Goal: Information Seeking & Learning: Learn about a topic

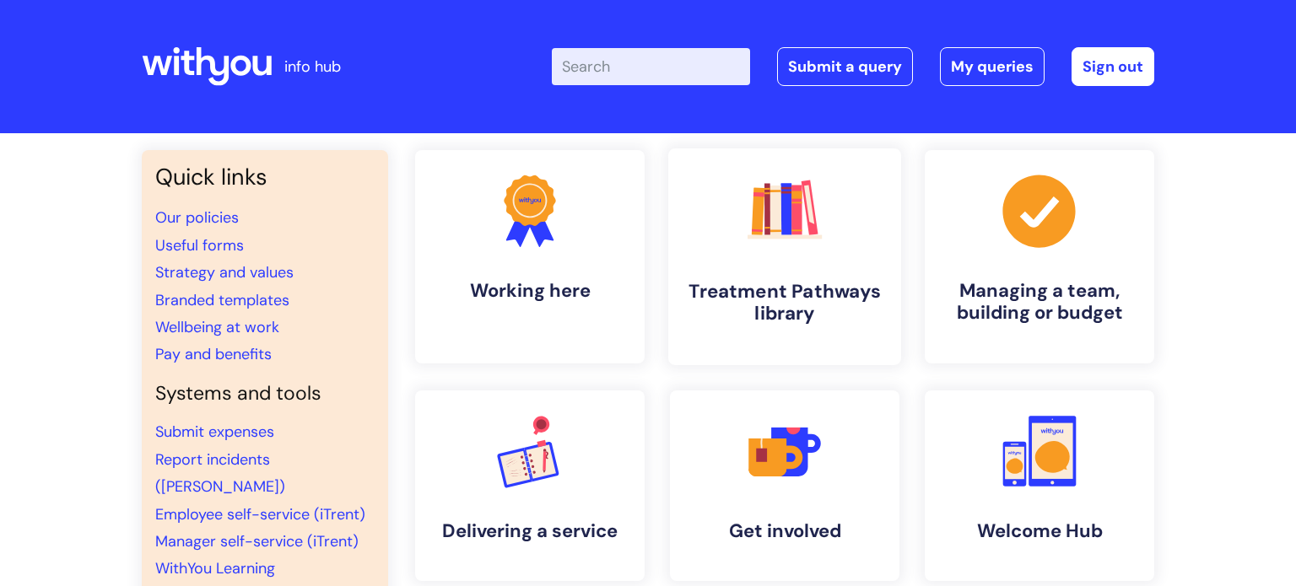
click at [757, 317] on h4 "Treatment Pathways library" at bounding box center [785, 303] width 206 height 46
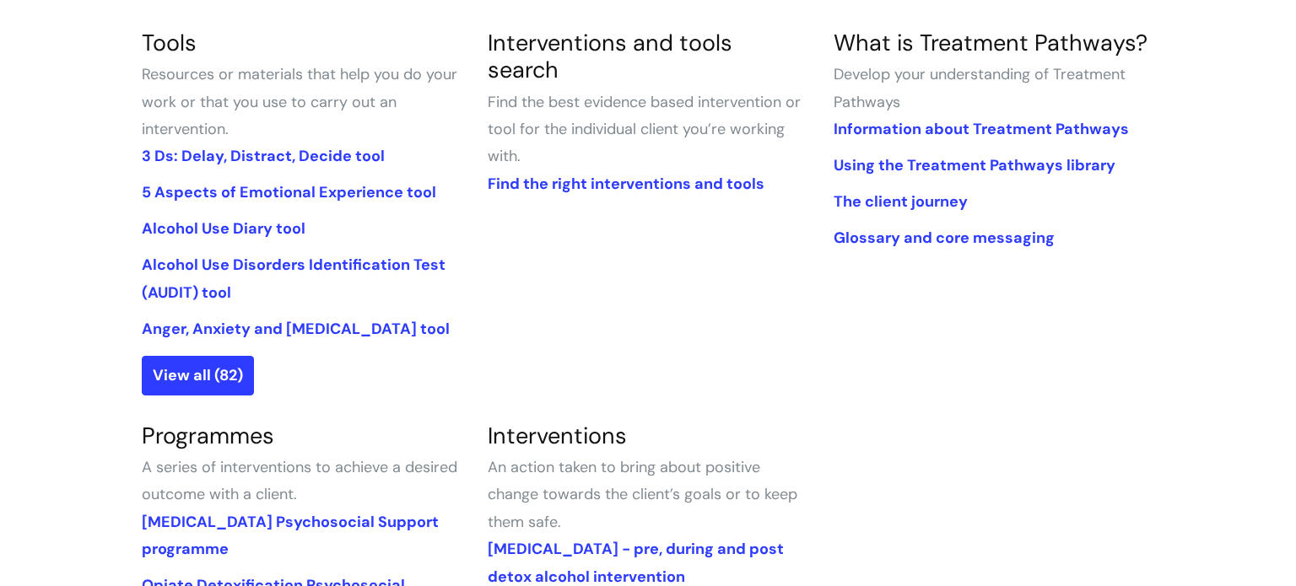
scroll to position [429, 0]
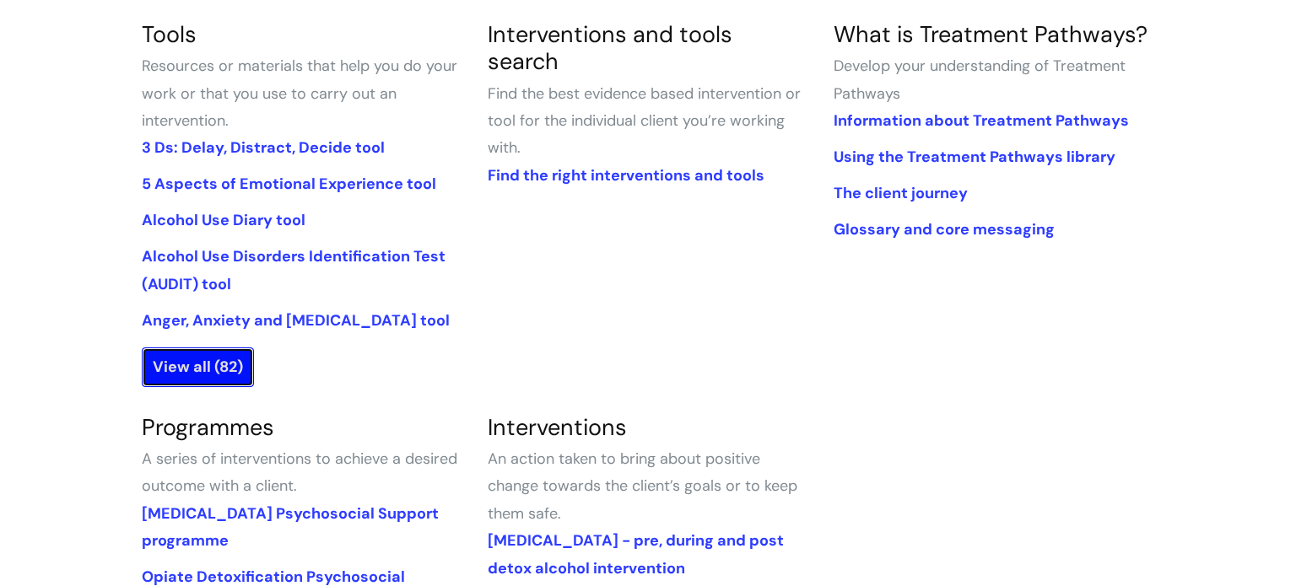
click at [188, 363] on link "View all (82)" at bounding box center [198, 367] width 112 height 39
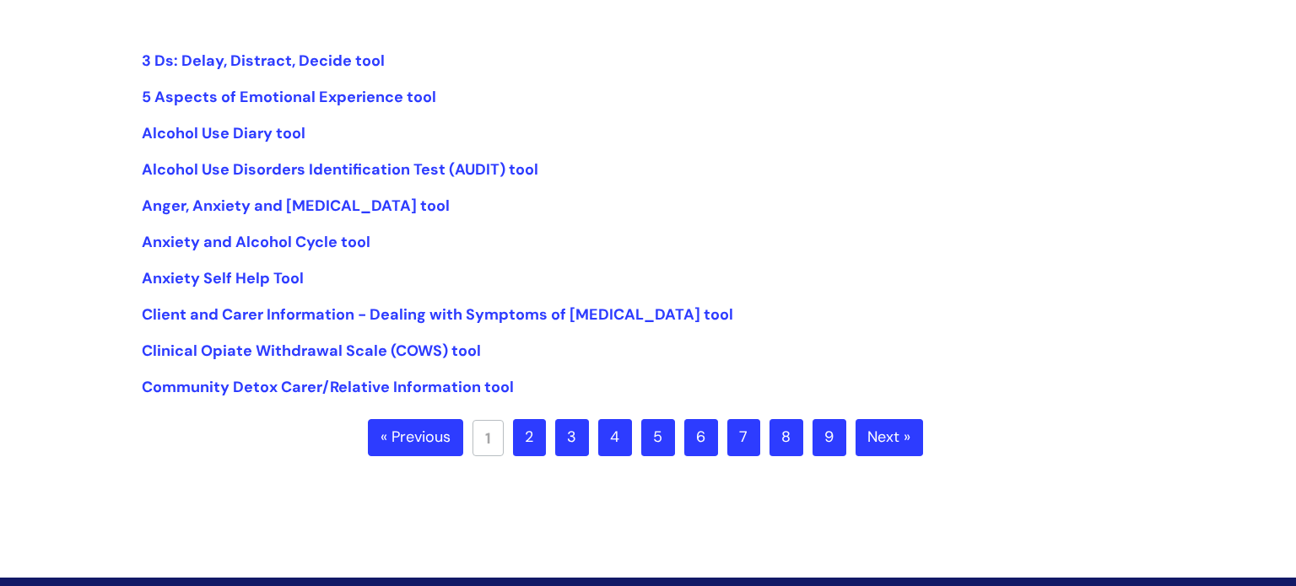
scroll to position [404, 0]
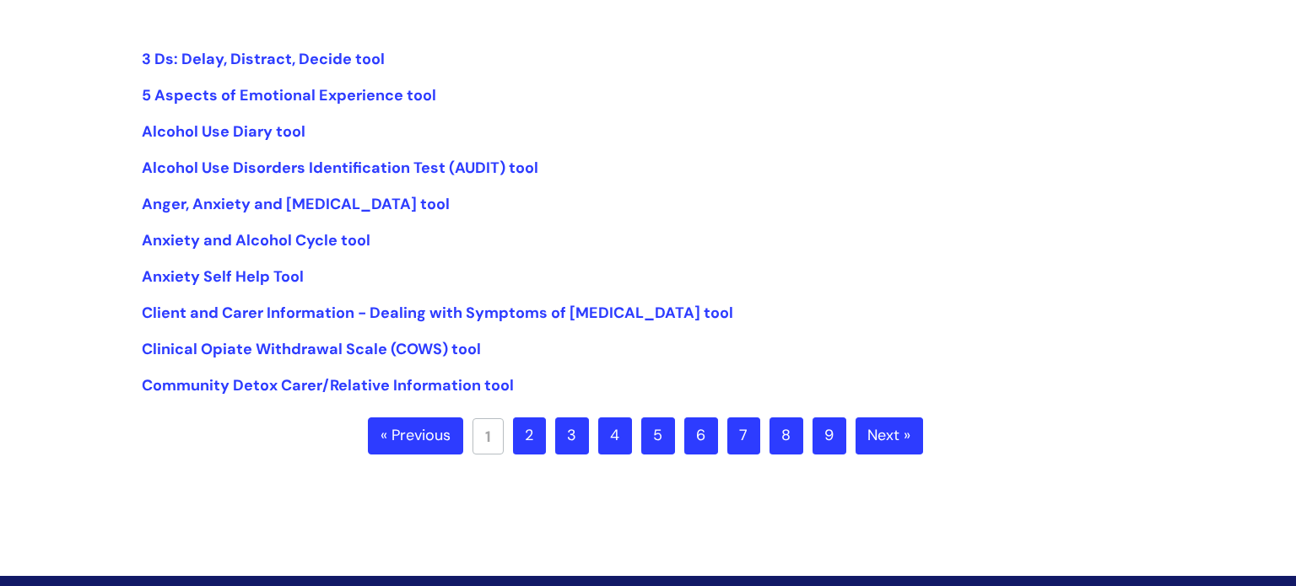
click at [533, 445] on link "2" at bounding box center [529, 436] width 33 height 37
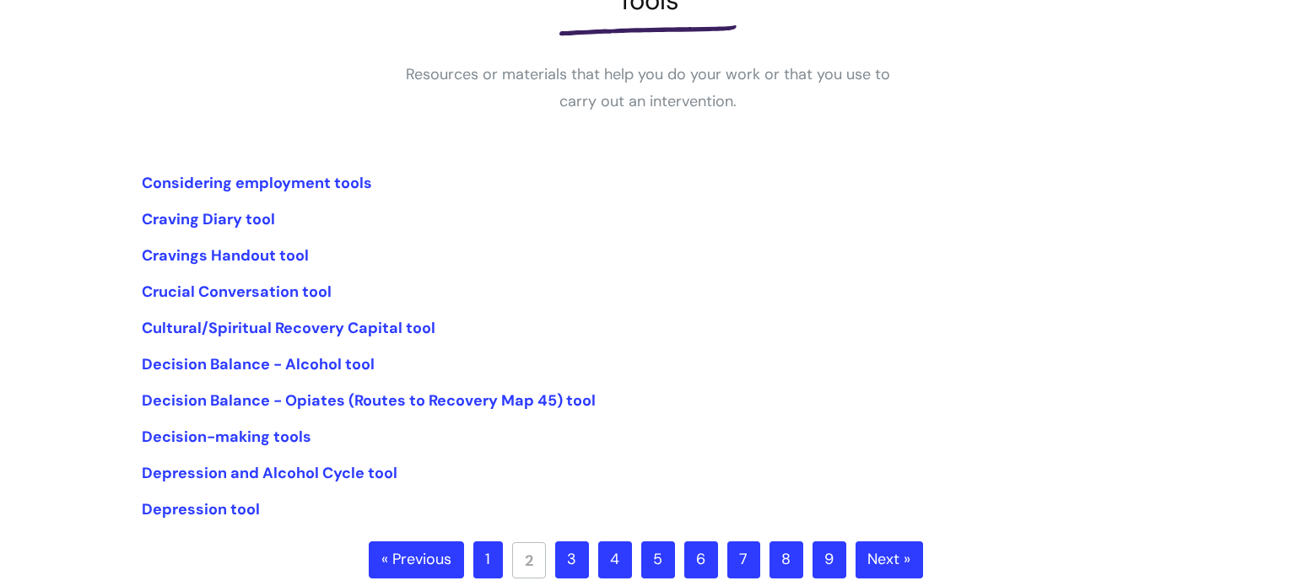
scroll to position [282, 0]
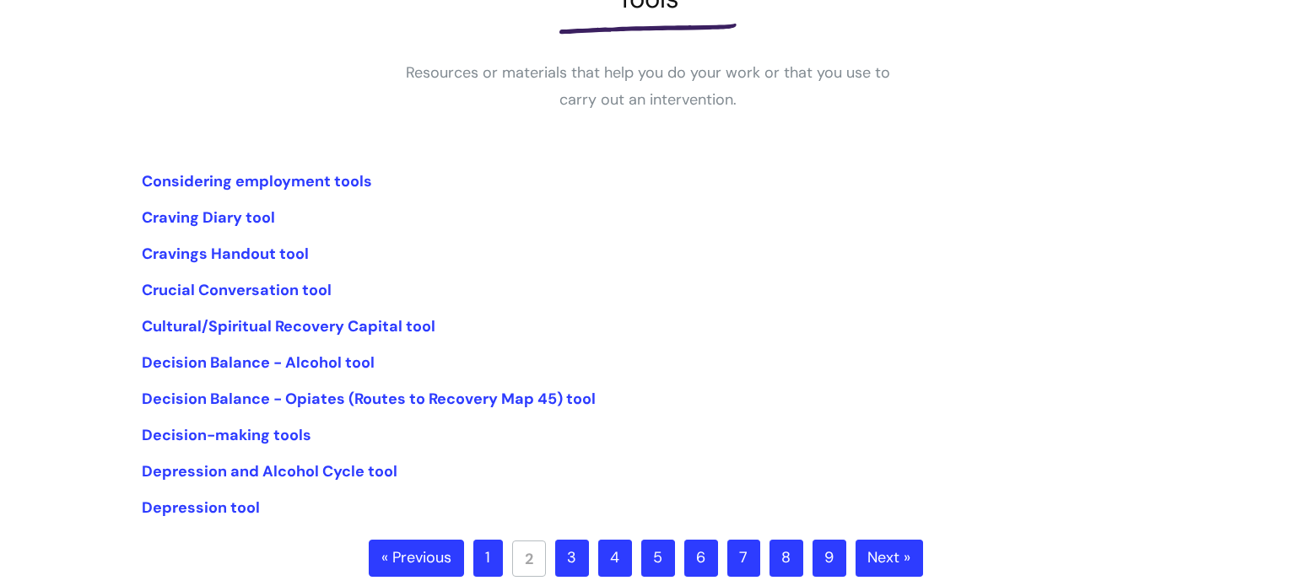
click at [566, 552] on link "3" at bounding box center [572, 558] width 34 height 37
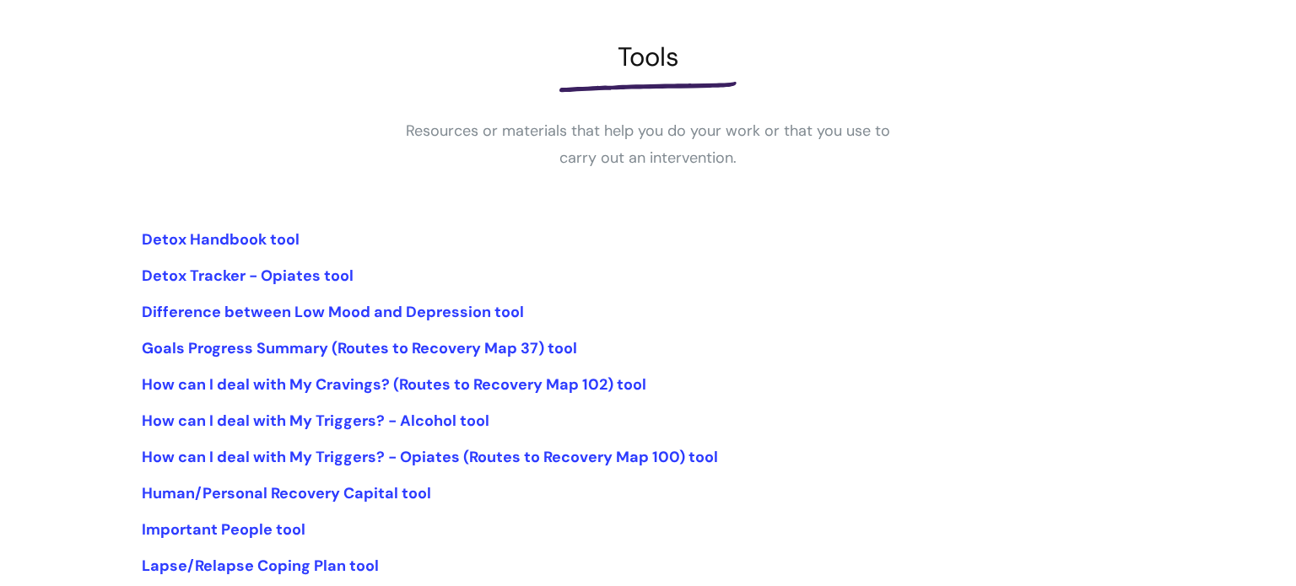
scroll to position [275, 0]
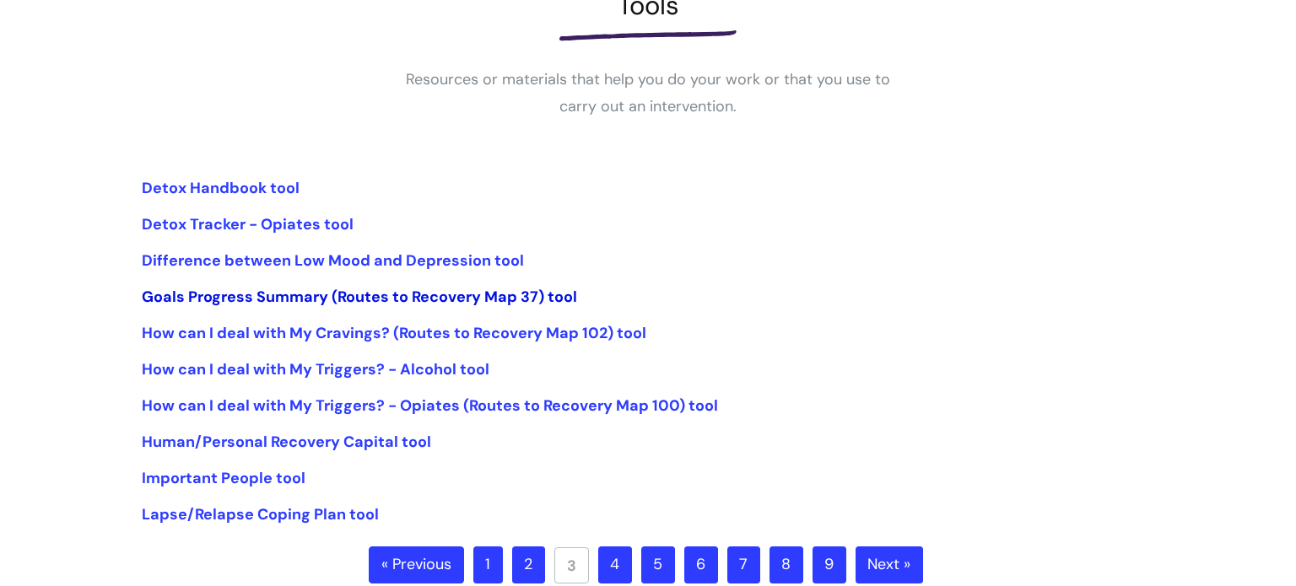
click at [185, 291] on link "Goals Progress Summary (Routes to Recovery Map 37) tool" at bounding box center [359, 297] width 435 height 20
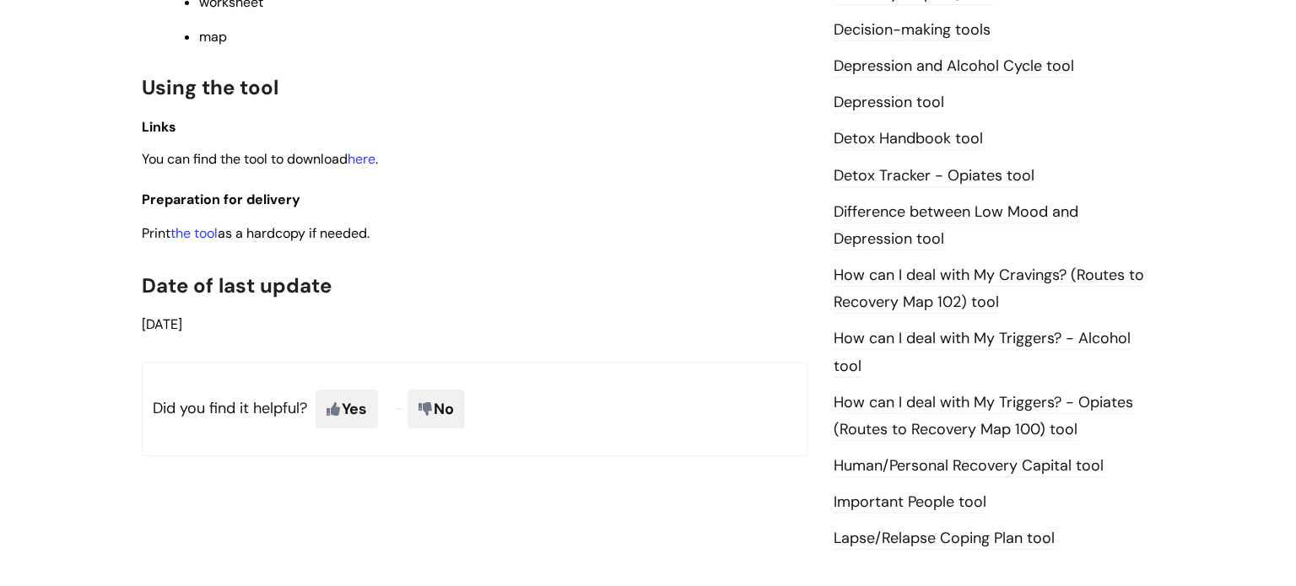
scroll to position [979, 0]
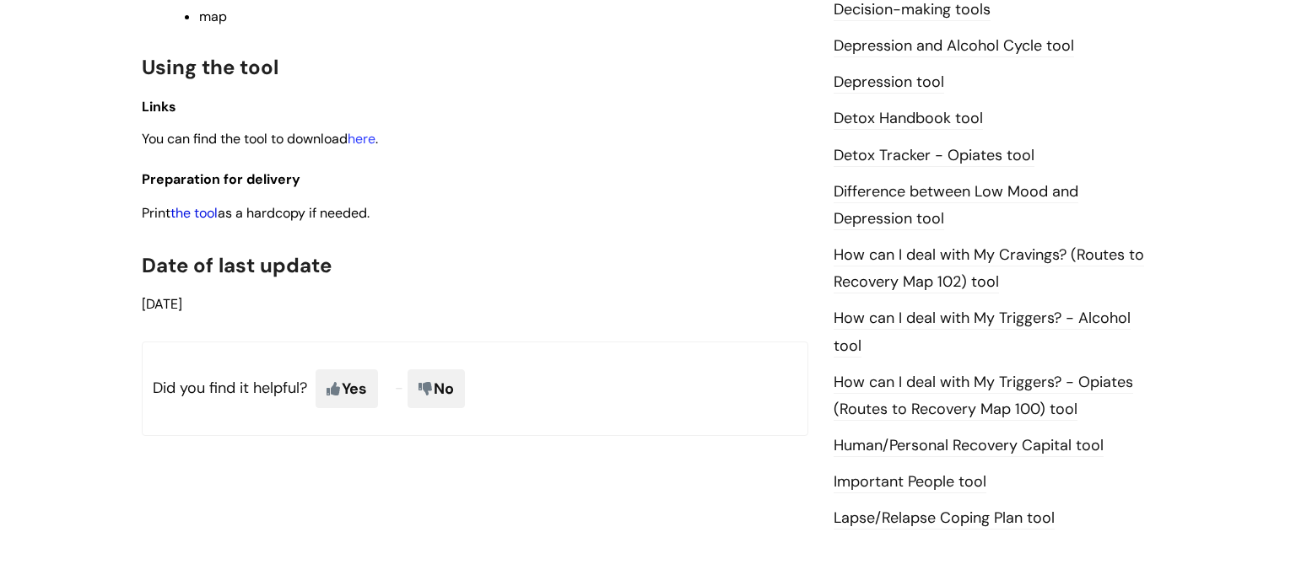
click at [197, 221] on link "the tool" at bounding box center [193, 213] width 47 height 18
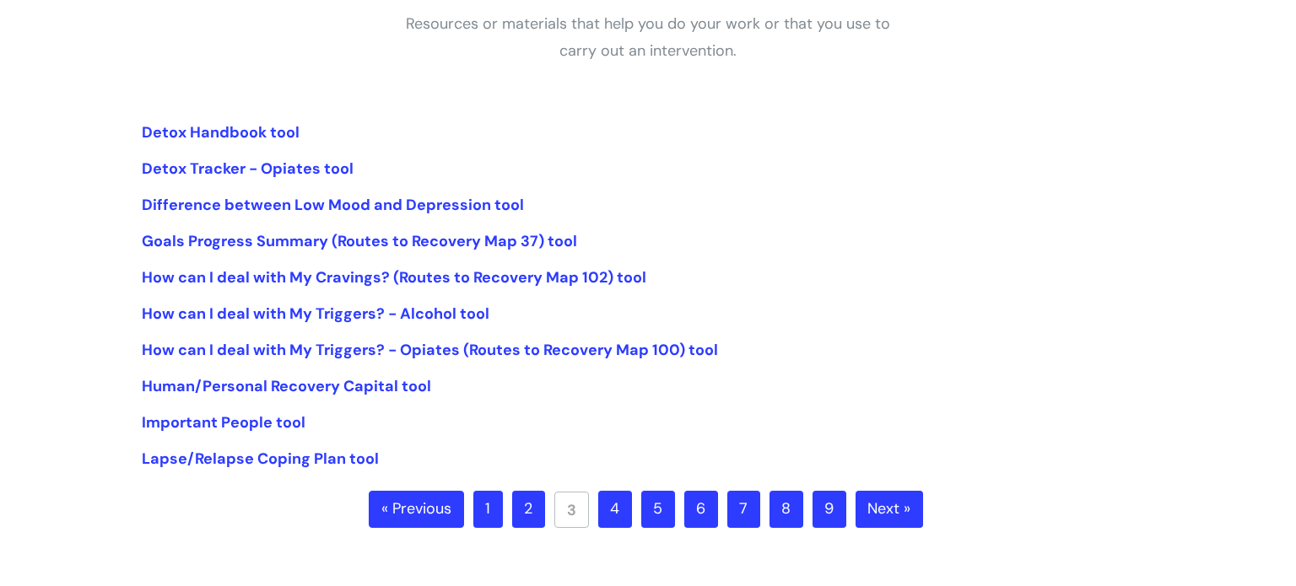
scroll to position [354, 0]
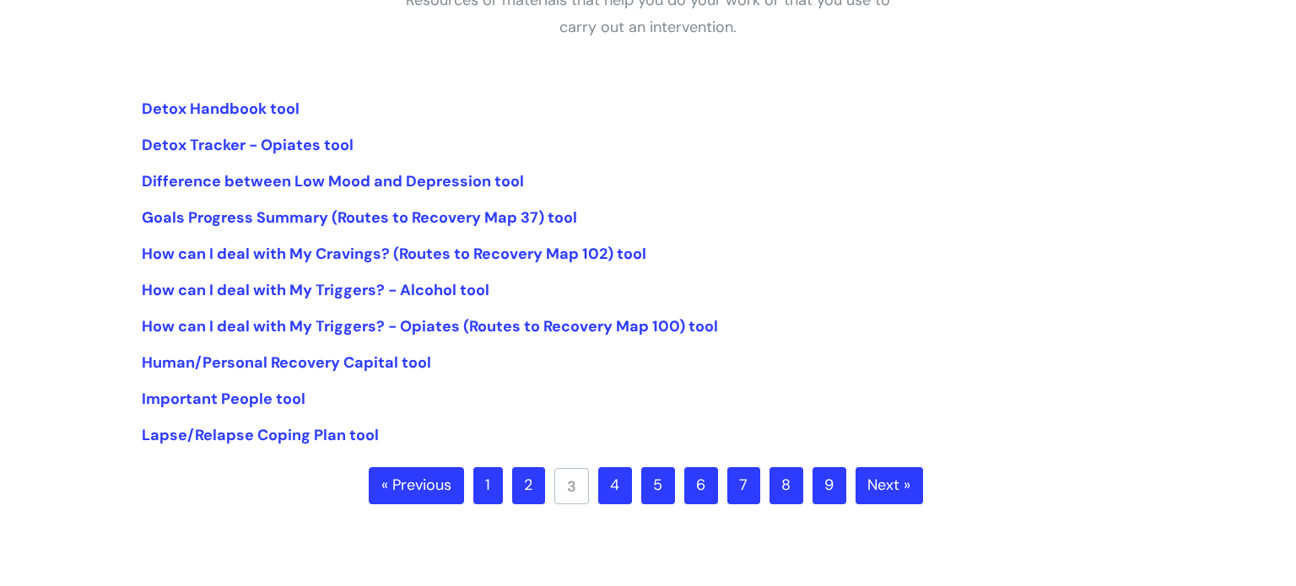
click at [616, 497] on link "4" at bounding box center [615, 485] width 34 height 37
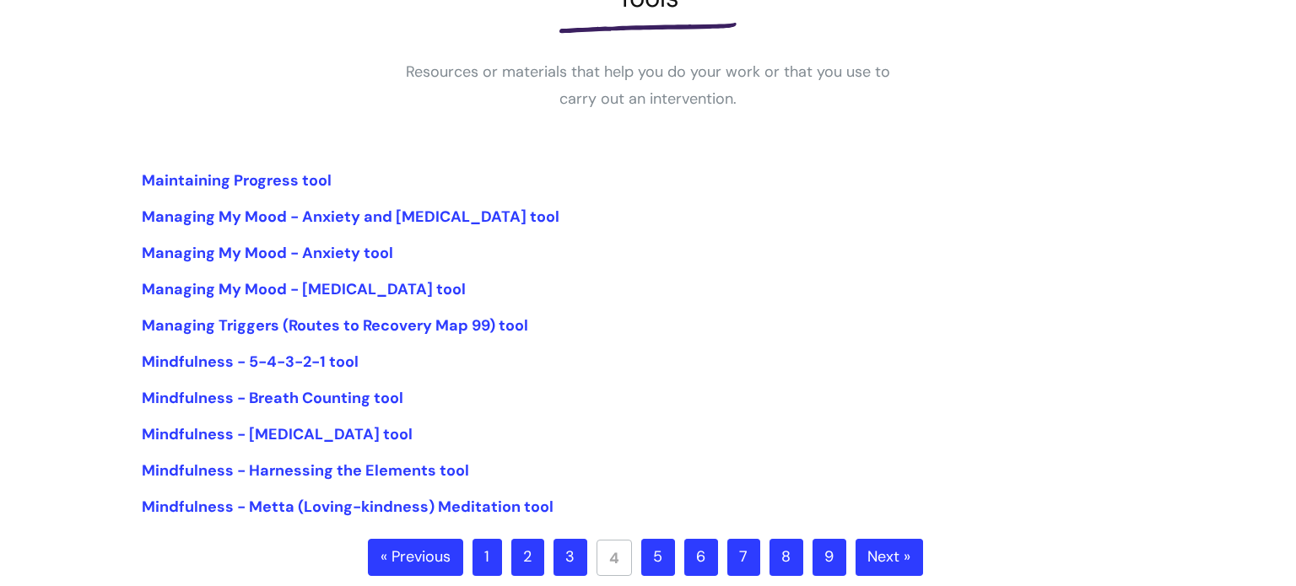
scroll to position [285, 0]
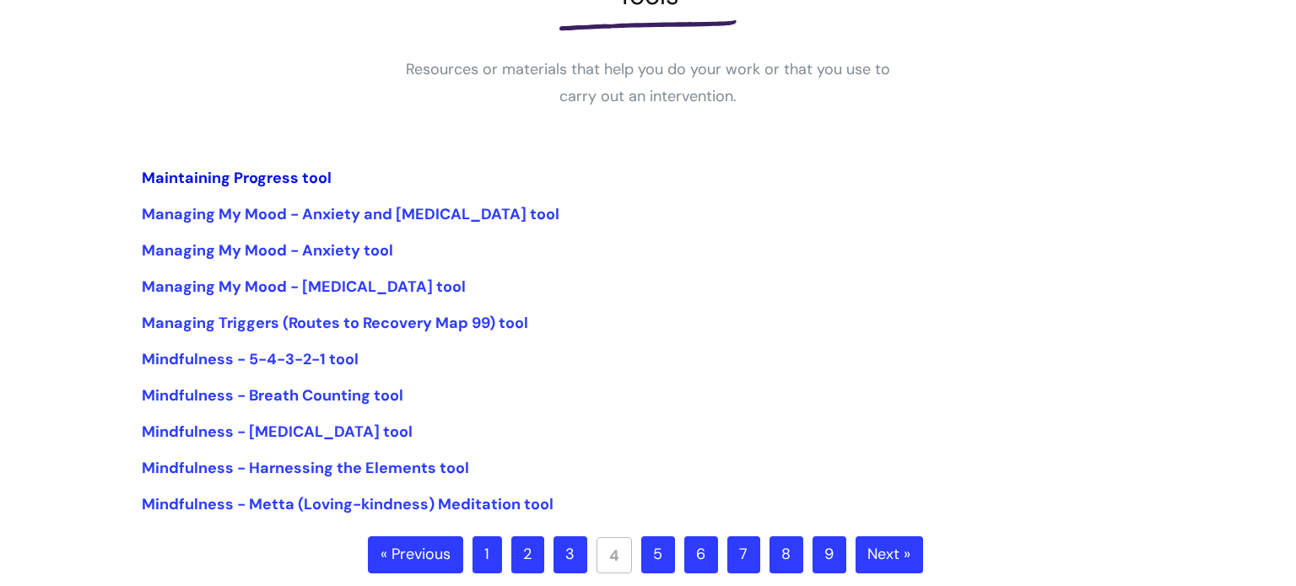
click at [206, 174] on link "Maintaining Progress tool" at bounding box center [237, 178] width 190 height 20
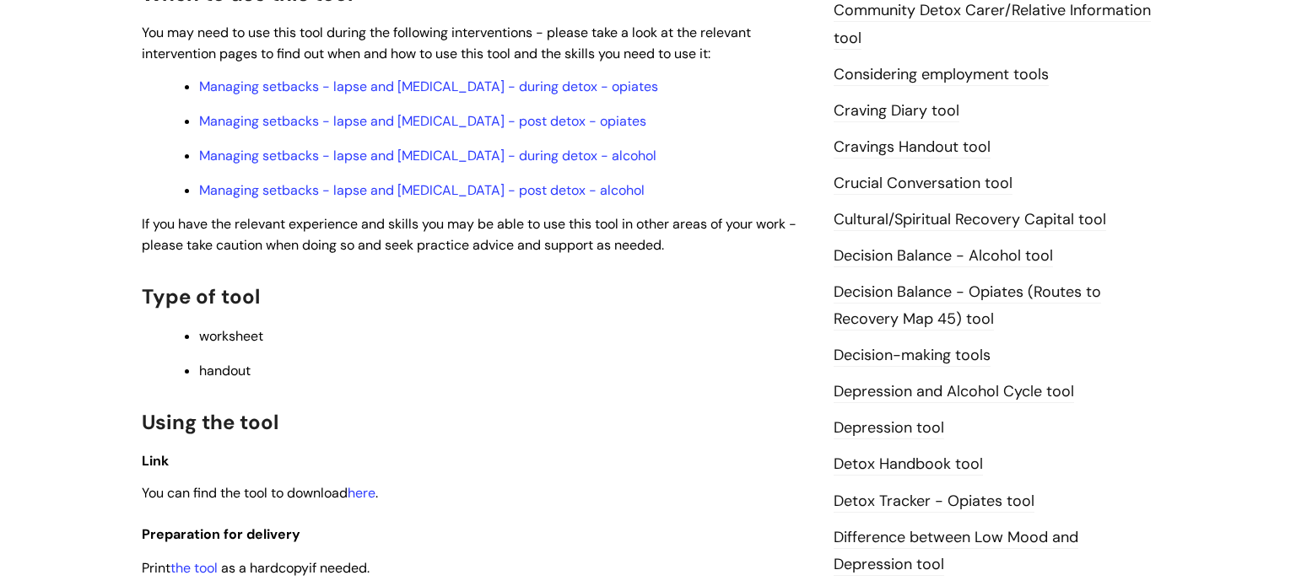
scroll to position [780, 0]
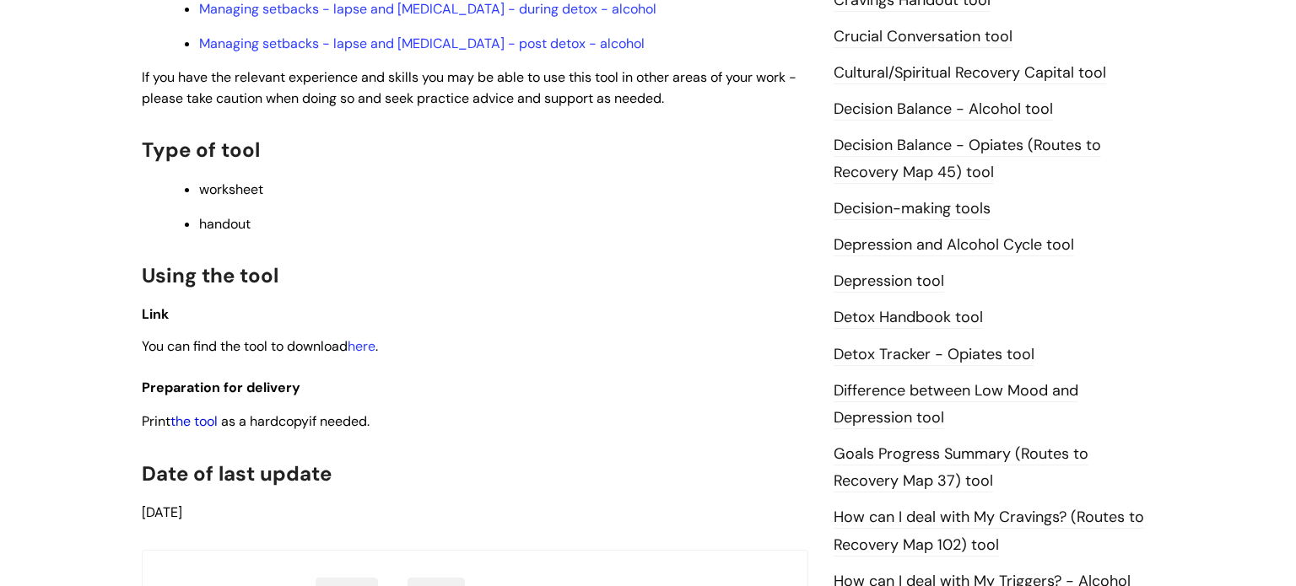
click at [199, 428] on link "the tool" at bounding box center [193, 422] width 47 height 18
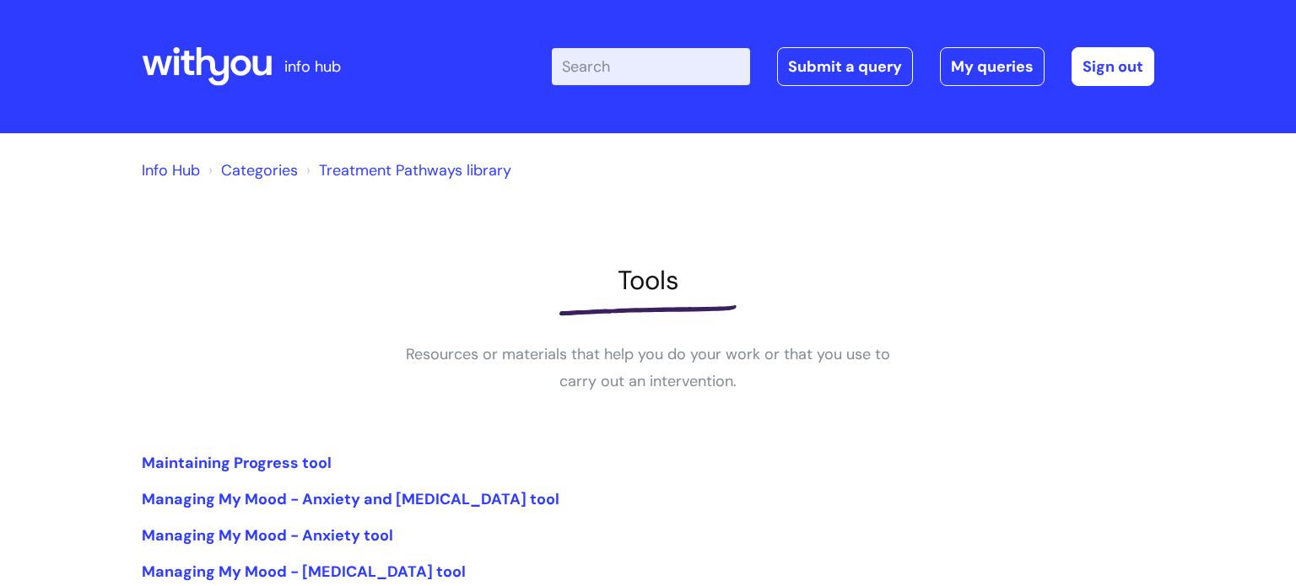
scroll to position [287, 0]
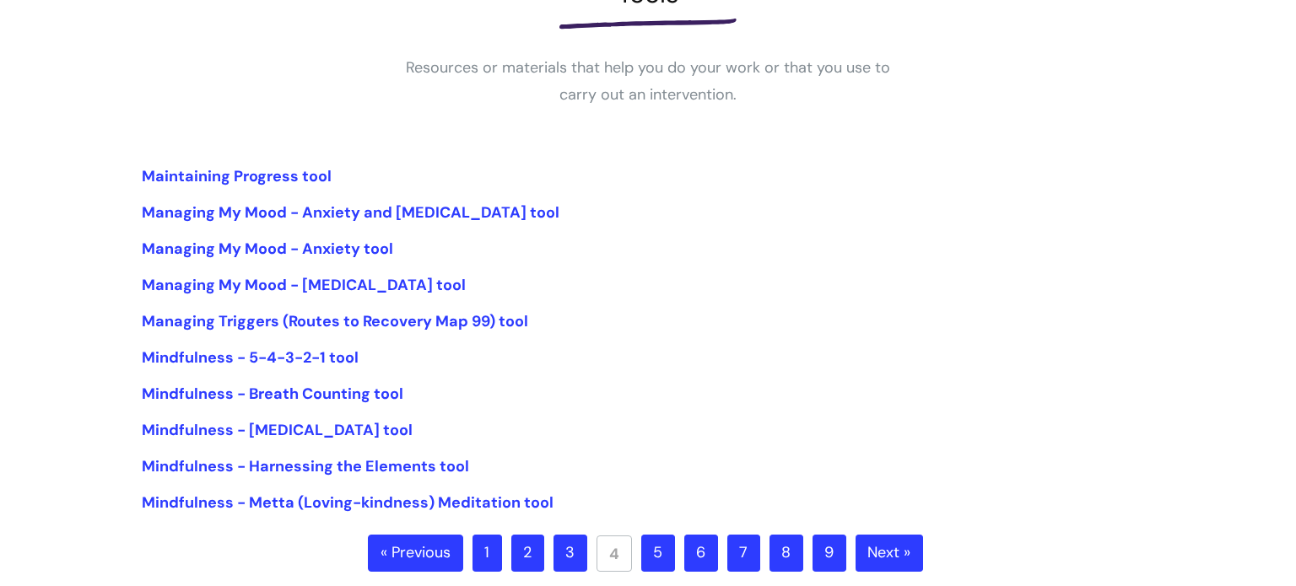
click at [656, 554] on link "5" at bounding box center [658, 553] width 34 height 37
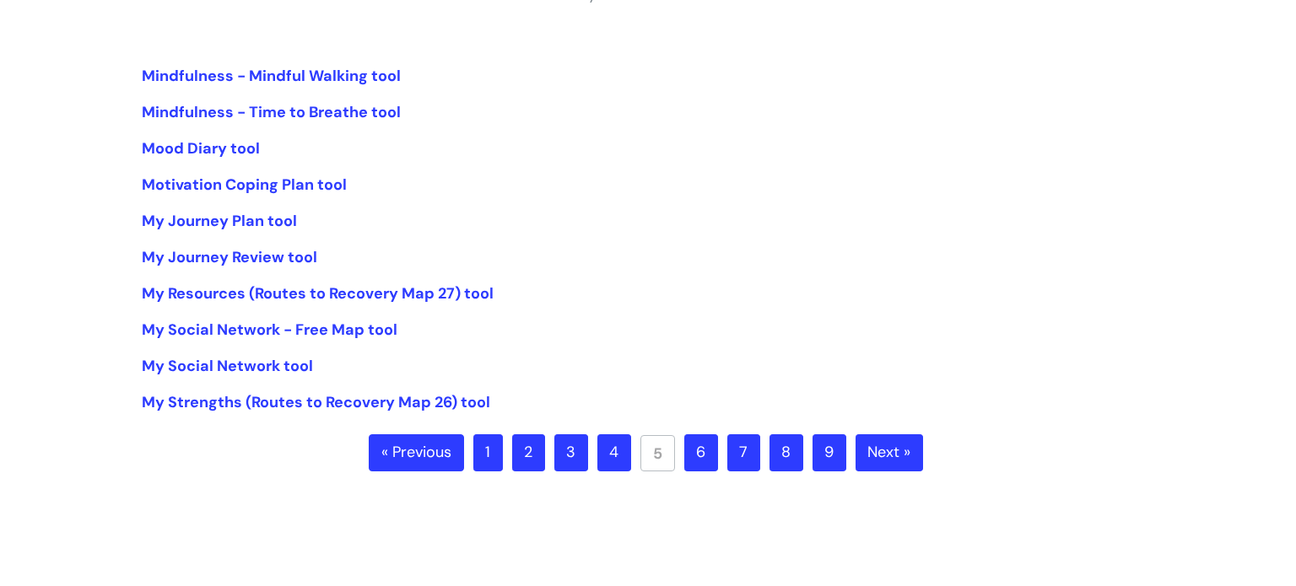
scroll to position [398, 0]
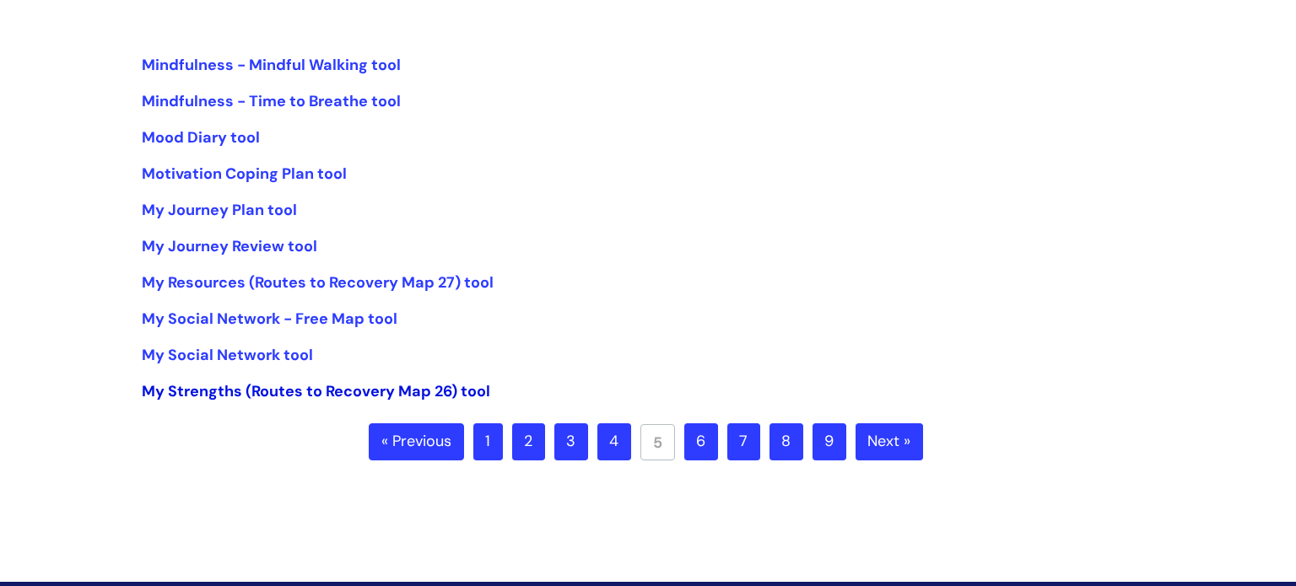
click at [209, 390] on link "My Strengths (Routes to Recovery Map 26) tool" at bounding box center [316, 391] width 348 height 20
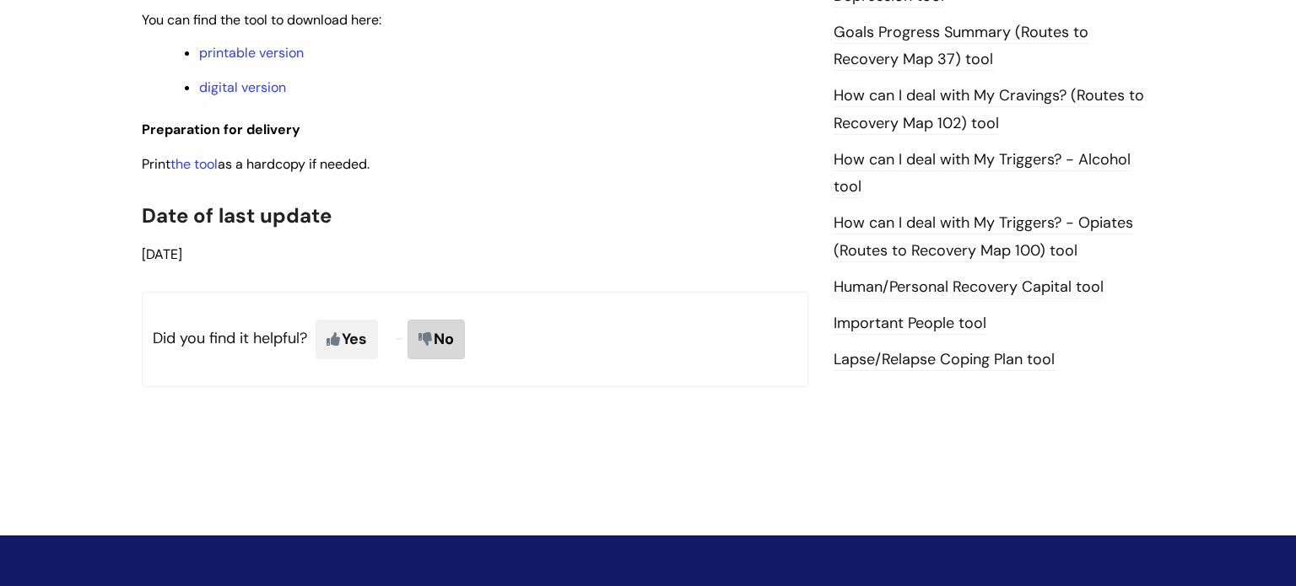
scroll to position [1142, 0]
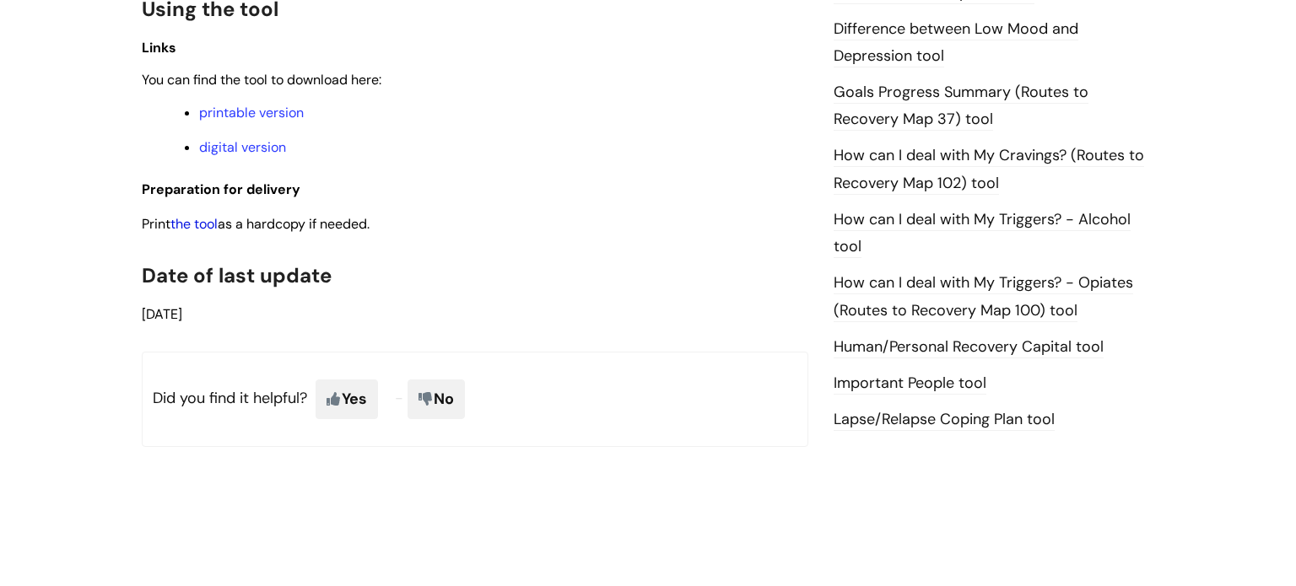
click at [206, 233] on link "the tool" at bounding box center [193, 224] width 47 height 18
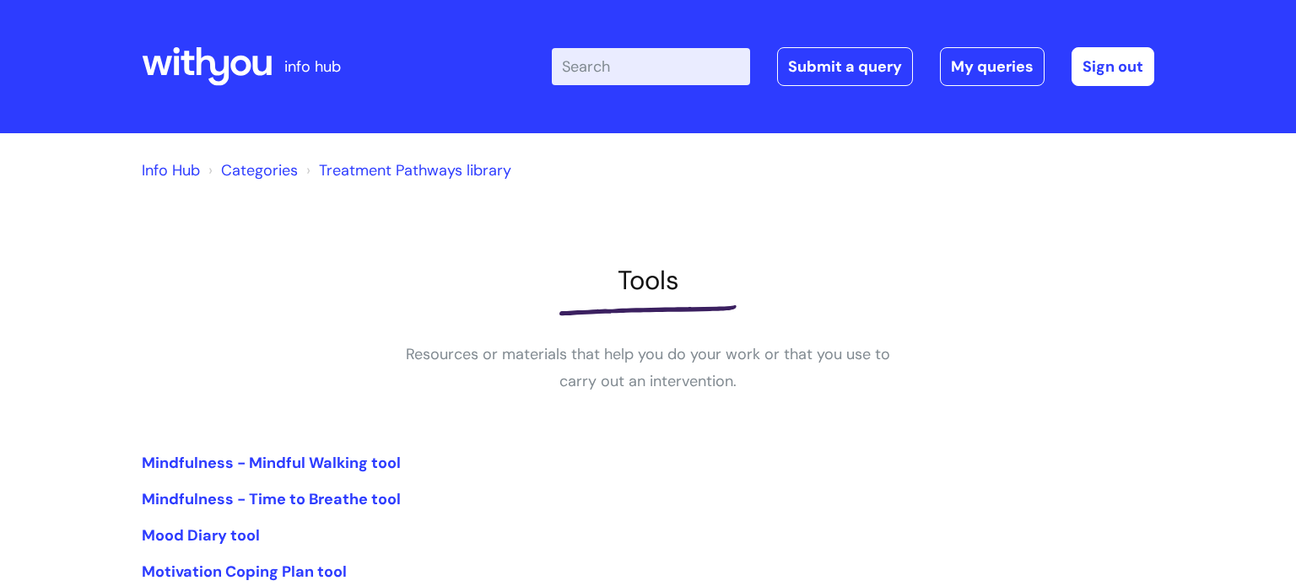
scroll to position [398, 0]
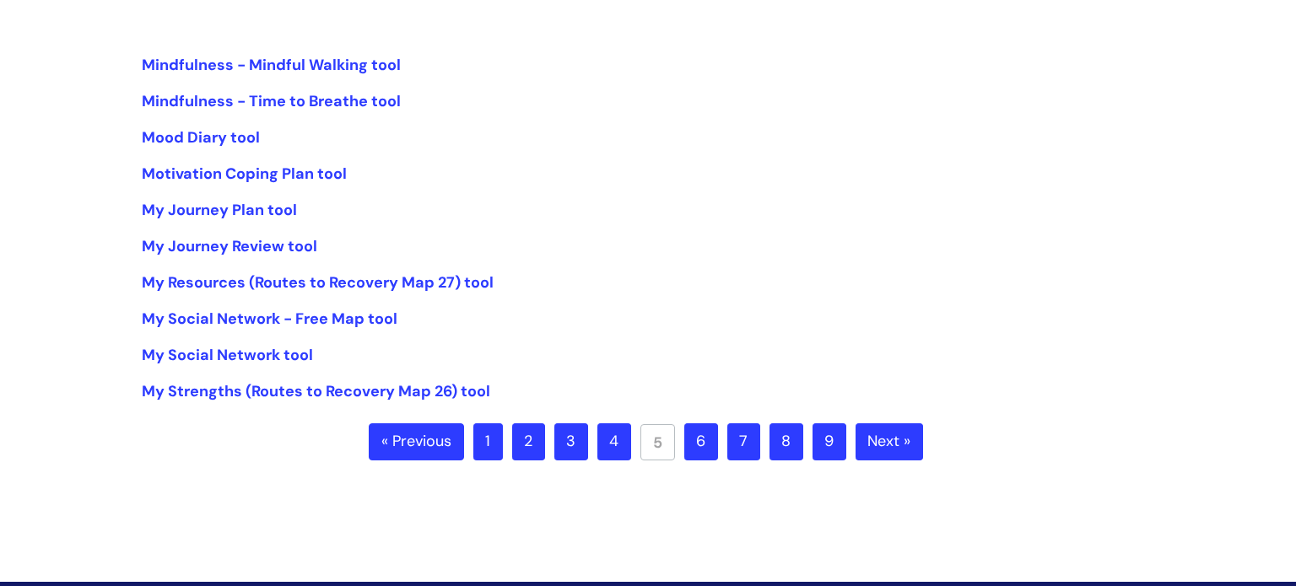
click at [705, 445] on link "6" at bounding box center [701, 442] width 34 height 37
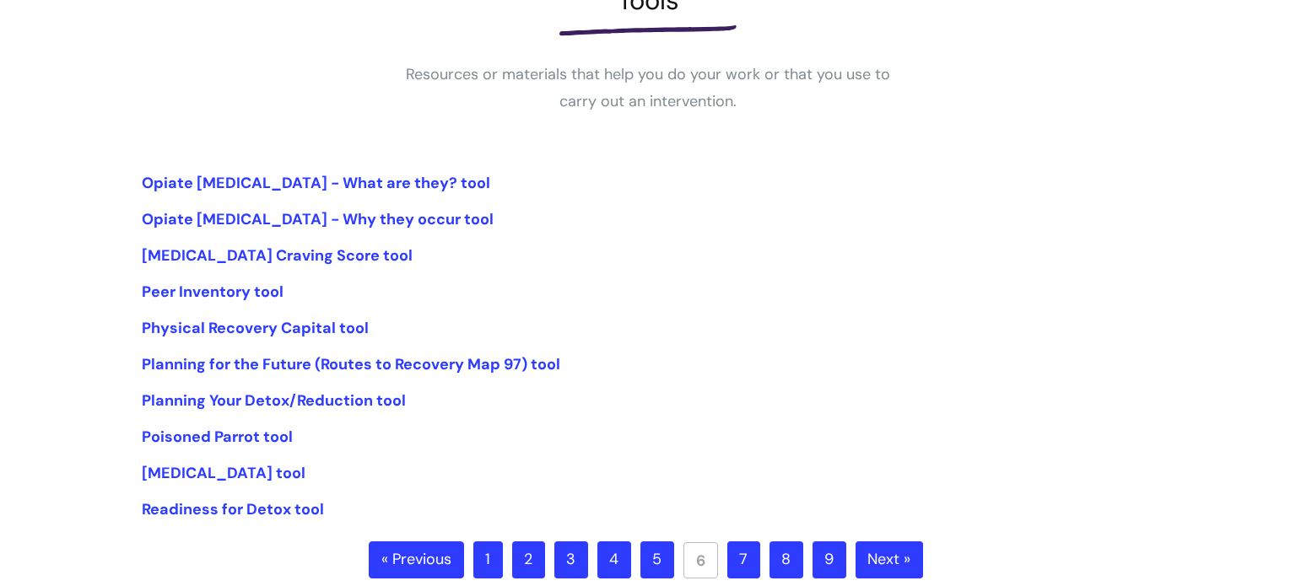
scroll to position [304, 0]
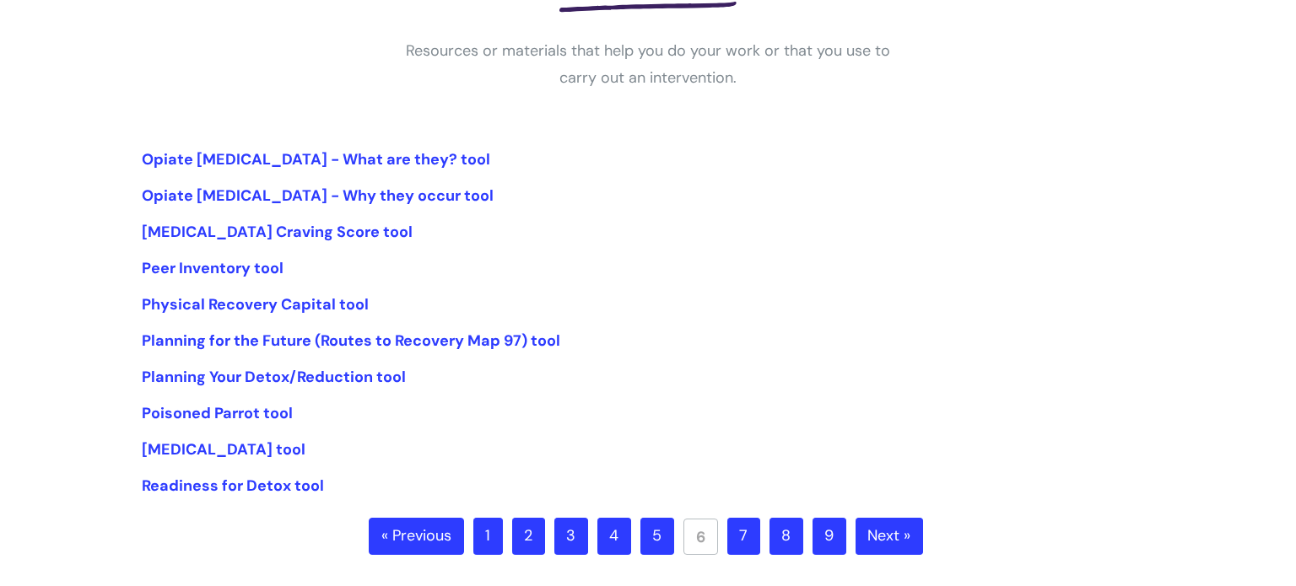
click at [746, 532] on link "7" at bounding box center [743, 536] width 33 height 37
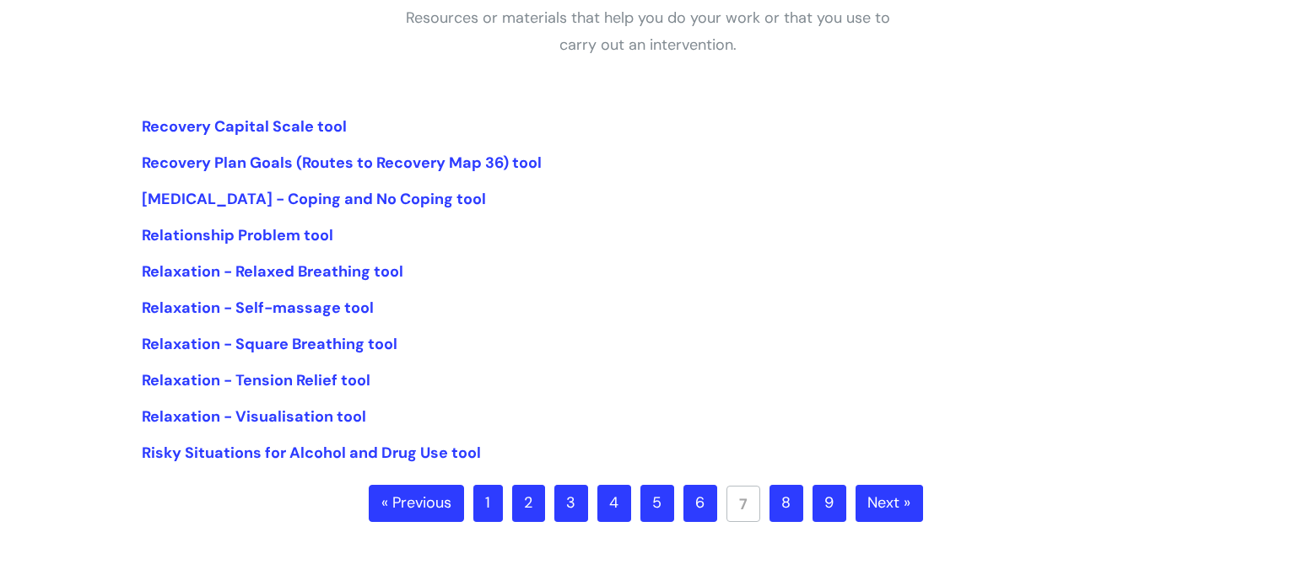
scroll to position [337, 0]
click at [210, 235] on link "Relationship Problem tool" at bounding box center [238, 234] width 192 height 20
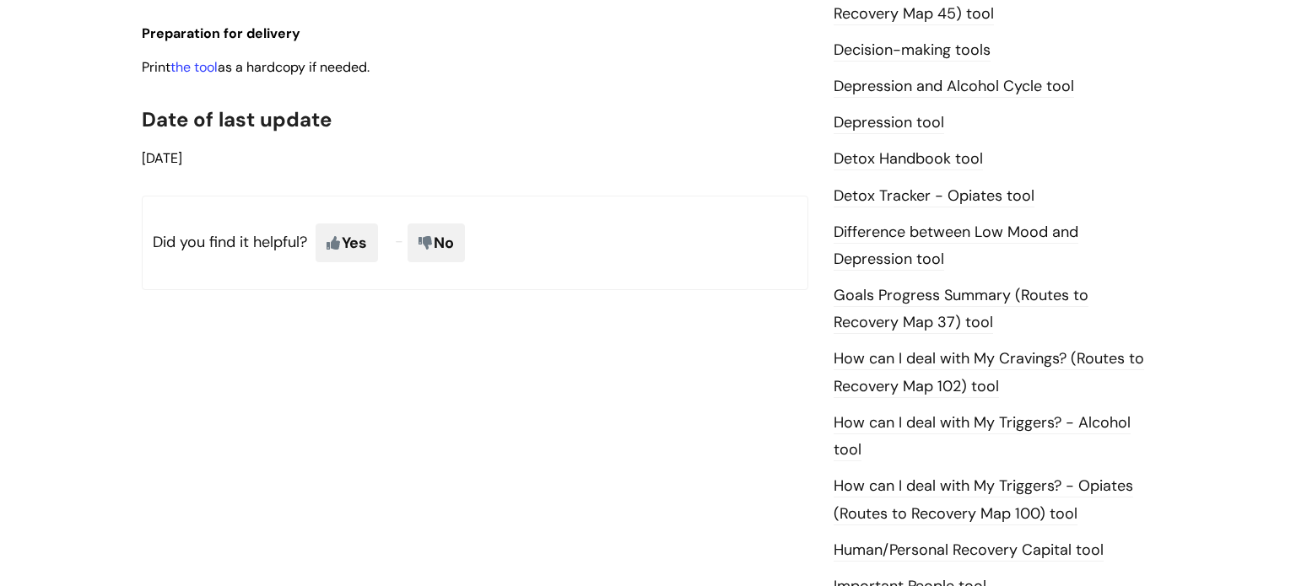
scroll to position [945, 0]
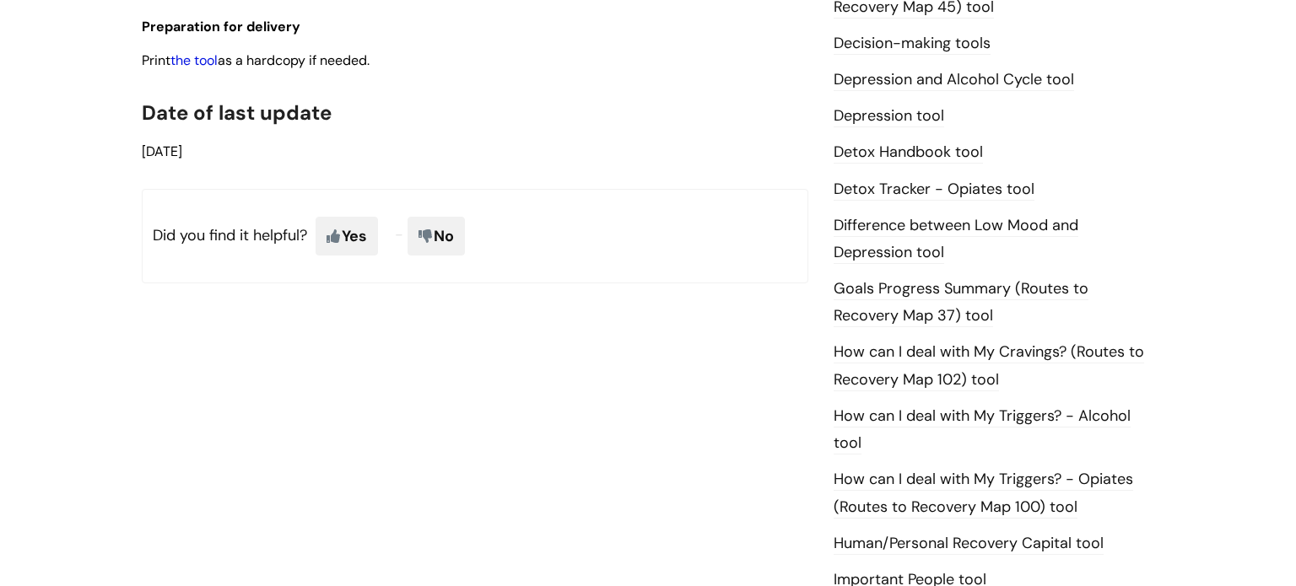
click at [193, 62] on link "the tool" at bounding box center [193, 60] width 47 height 18
